Goal: Go to known website: Access a specific website the user already knows

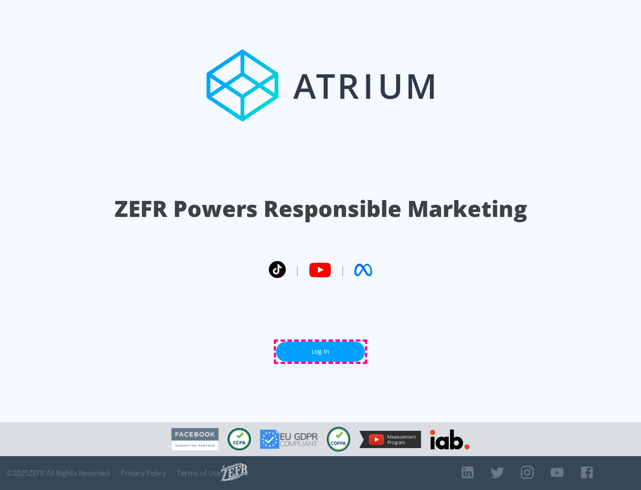
click at [321, 351] on link "Log In" at bounding box center [320, 351] width 89 height 20
